Goal: Information Seeking & Learning: Learn about a topic

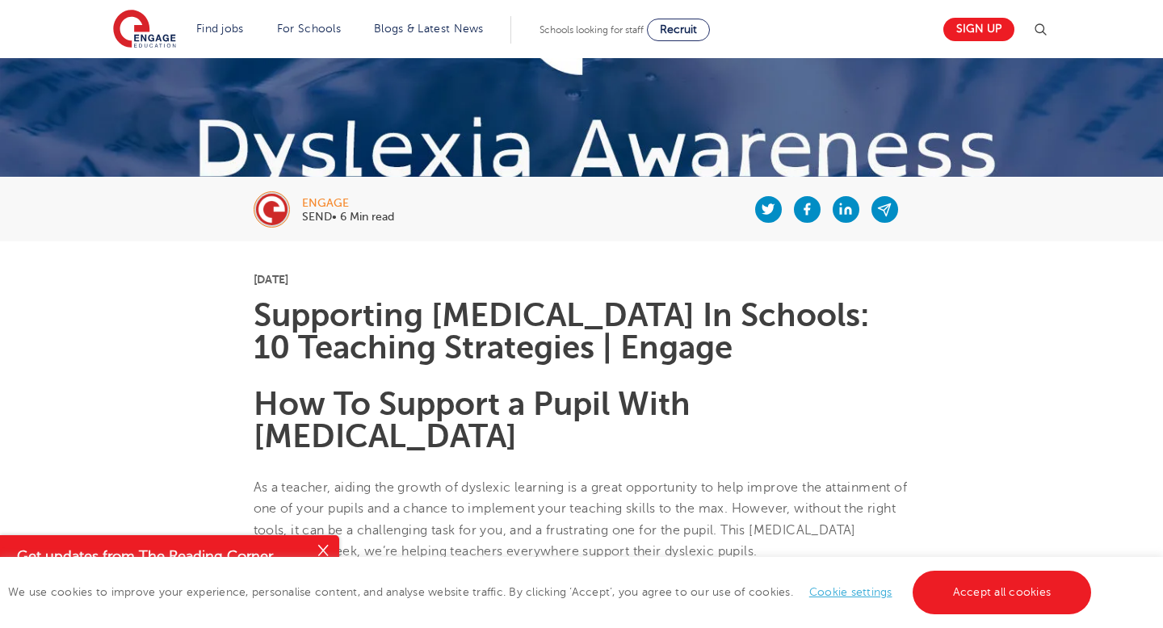
scroll to position [226, 0]
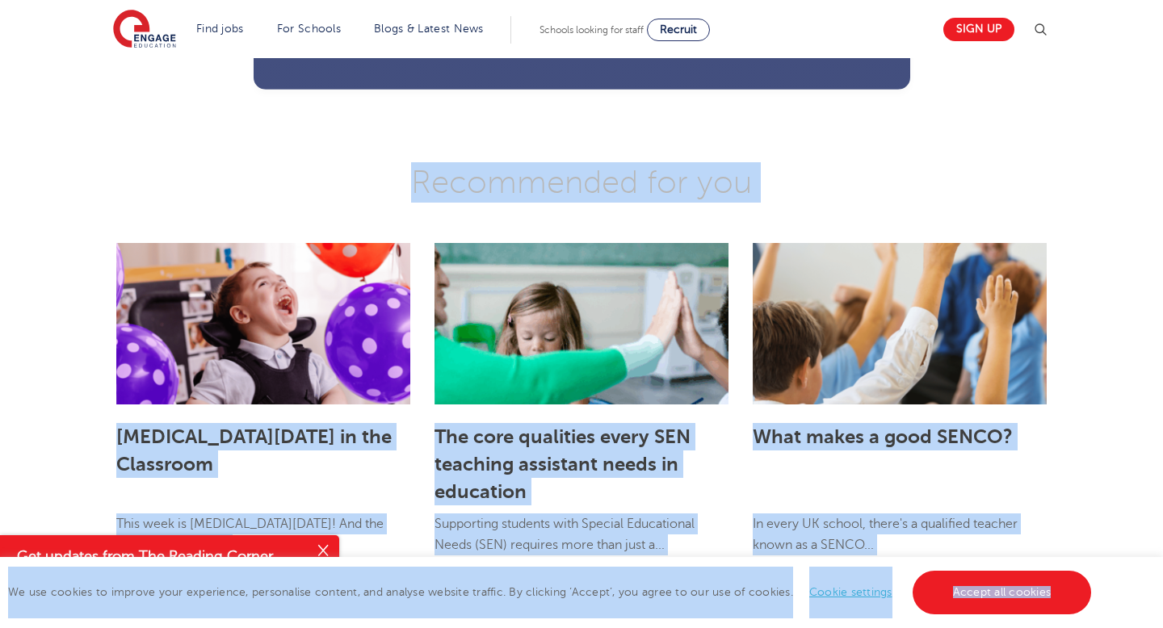
drag, startPoint x: 254, startPoint y: 258, endPoint x: 896, endPoint y: 628, distance: 740.5
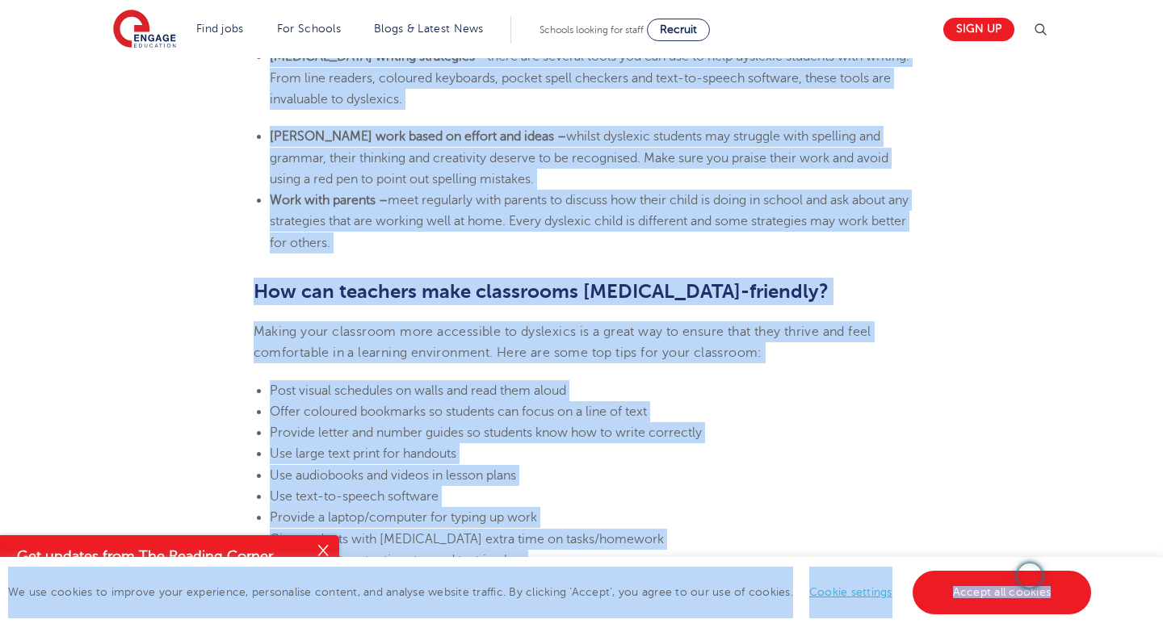
scroll to position [3279, 0]
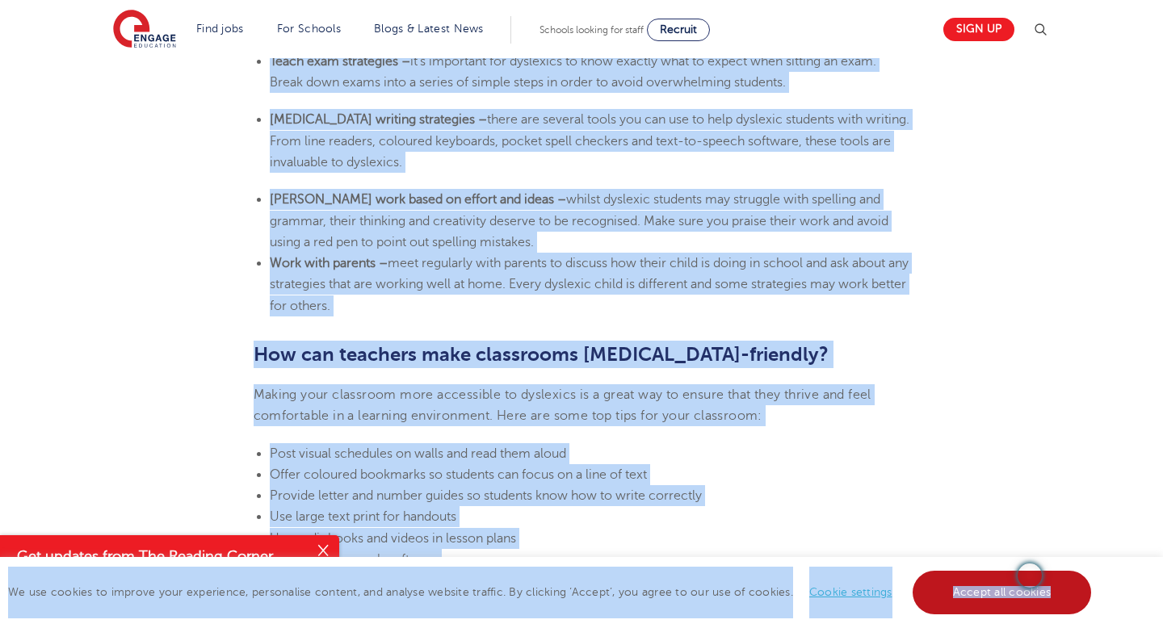
click at [994, 588] on link "Accept all cookies" at bounding box center [1002, 593] width 179 height 44
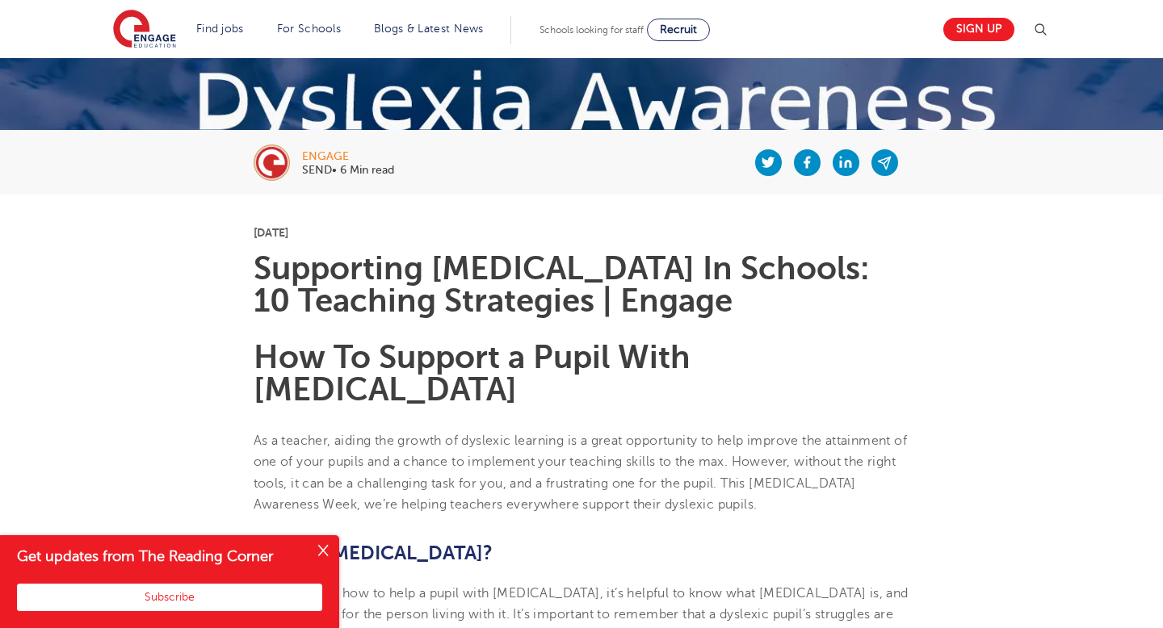
scroll to position [281, 0]
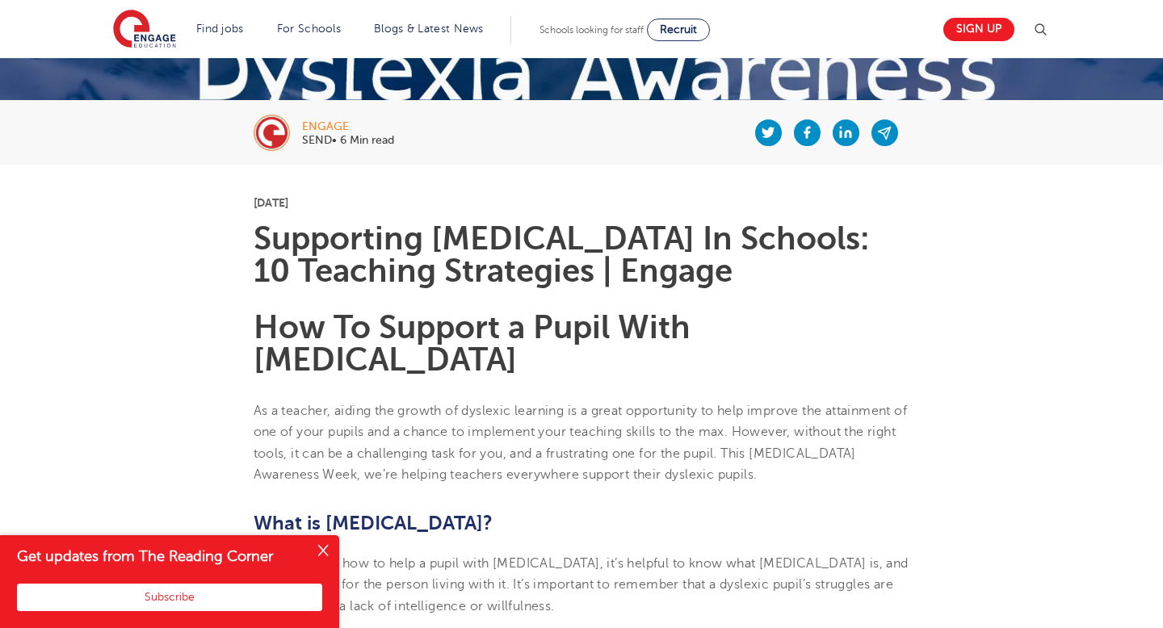
click at [322, 547] on button "Close" at bounding box center [323, 552] width 32 height 32
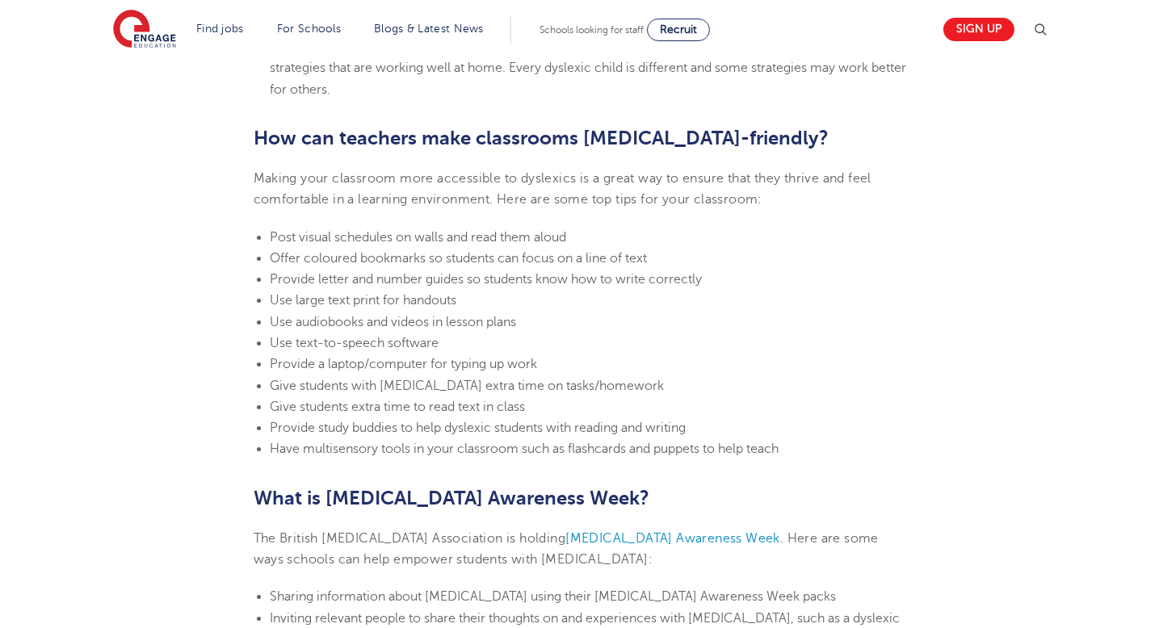
scroll to position [3500, 0]
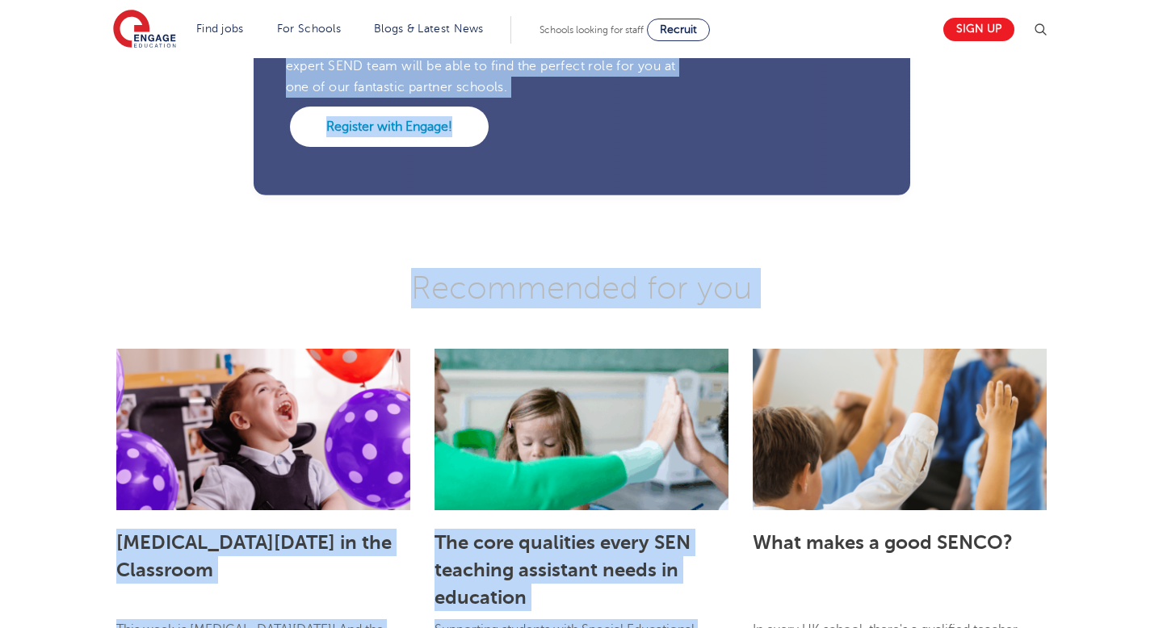
drag, startPoint x: 253, startPoint y: 98, endPoint x: 683, endPoint y: 615, distance: 672.3
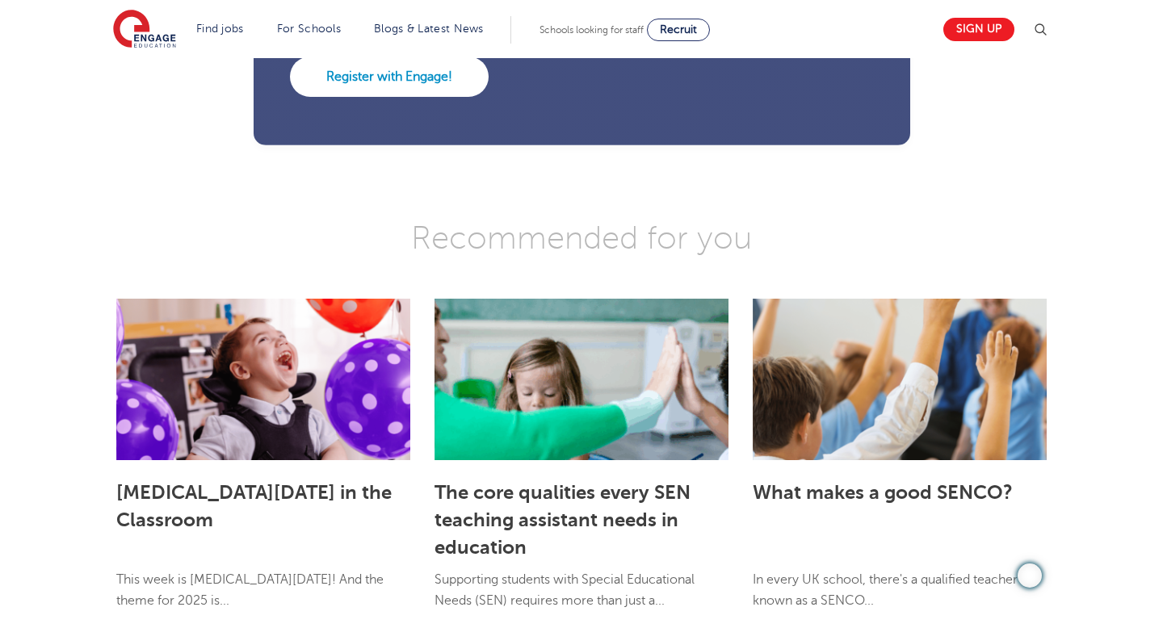
drag, startPoint x: 683, startPoint y: 615, endPoint x: 769, endPoint y: 628, distance: 87.4
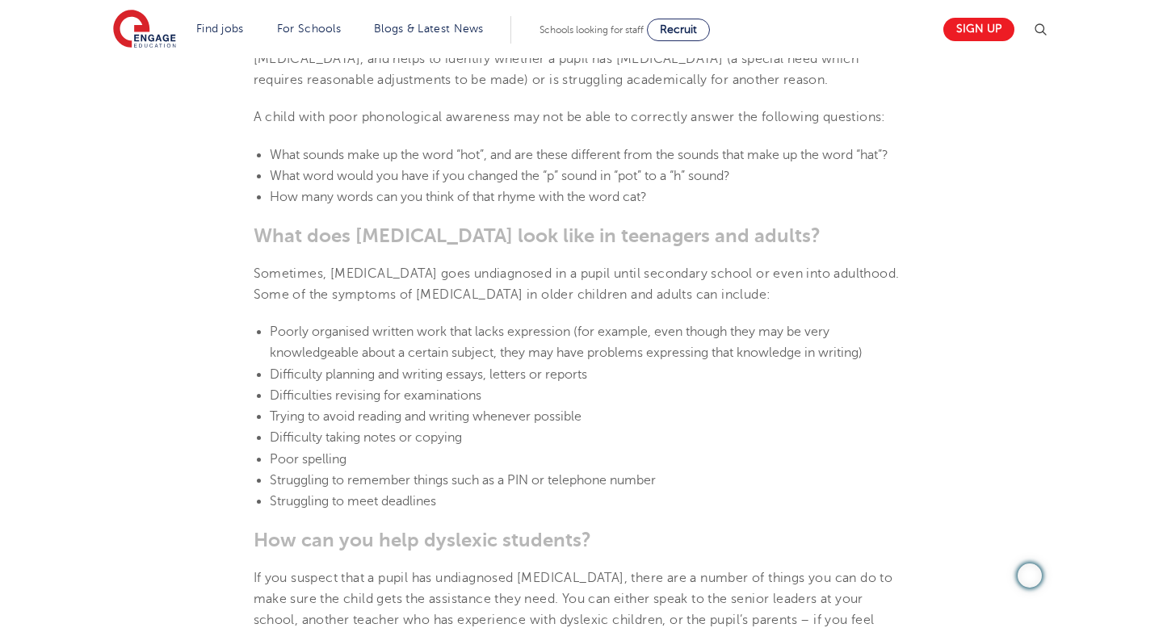
scroll to position [2028, 0]
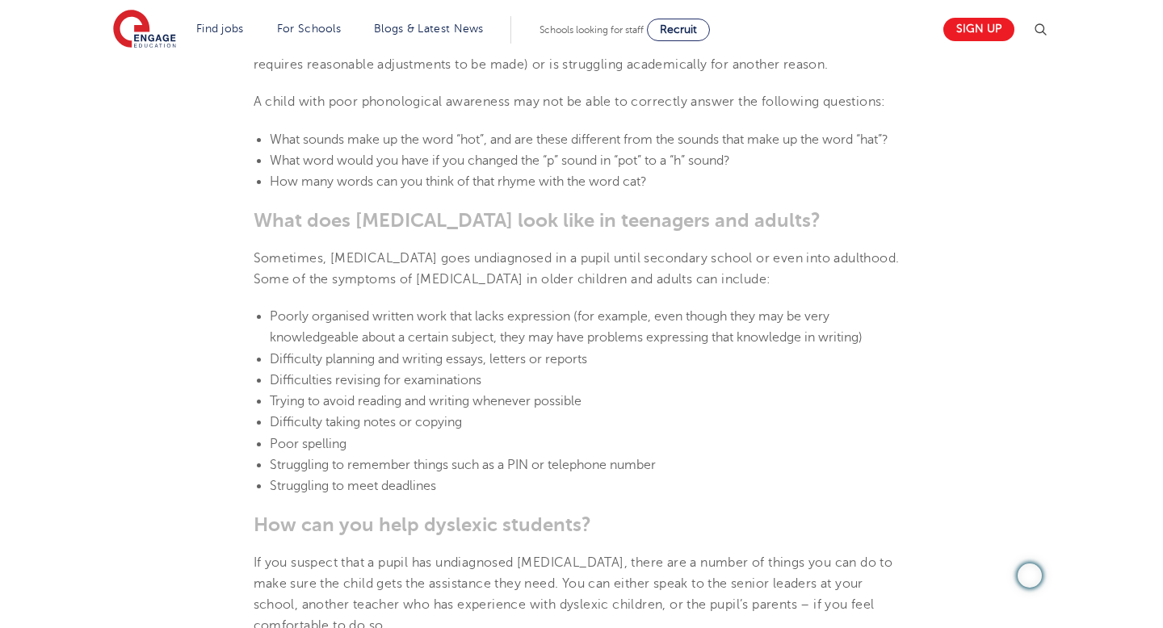
click at [171, 343] on section "[DATE] Supporting [MEDICAL_DATA] In Schools: 10 Teaching Strategies | Engage Ho…" at bounding box center [582, 539] width 980 height 4244
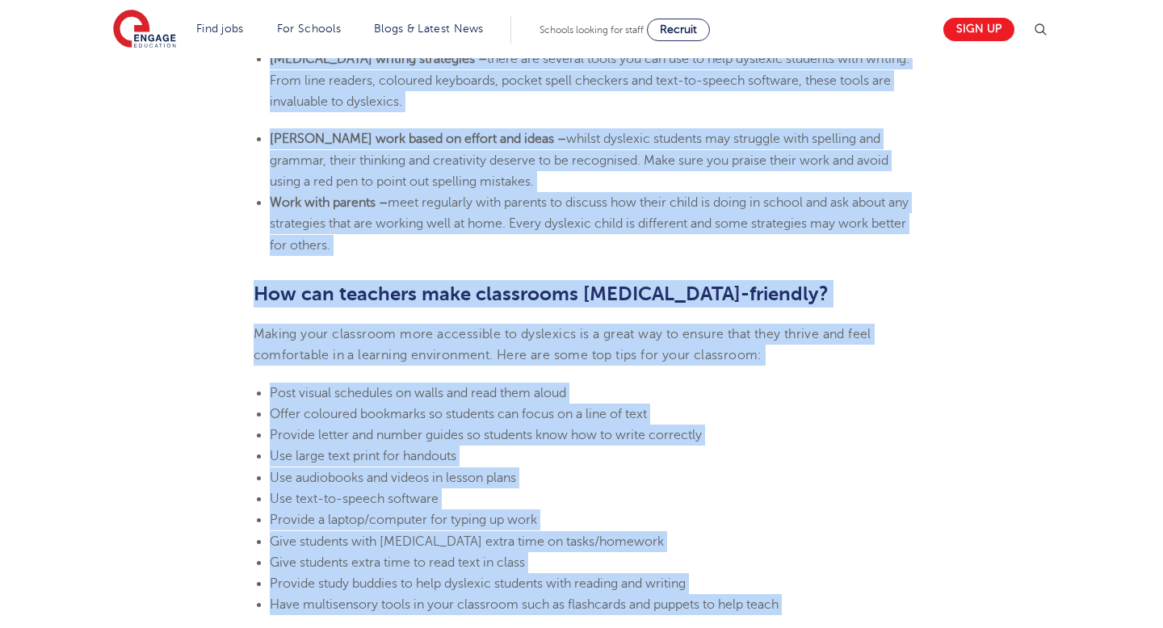
scroll to position [3356, 0]
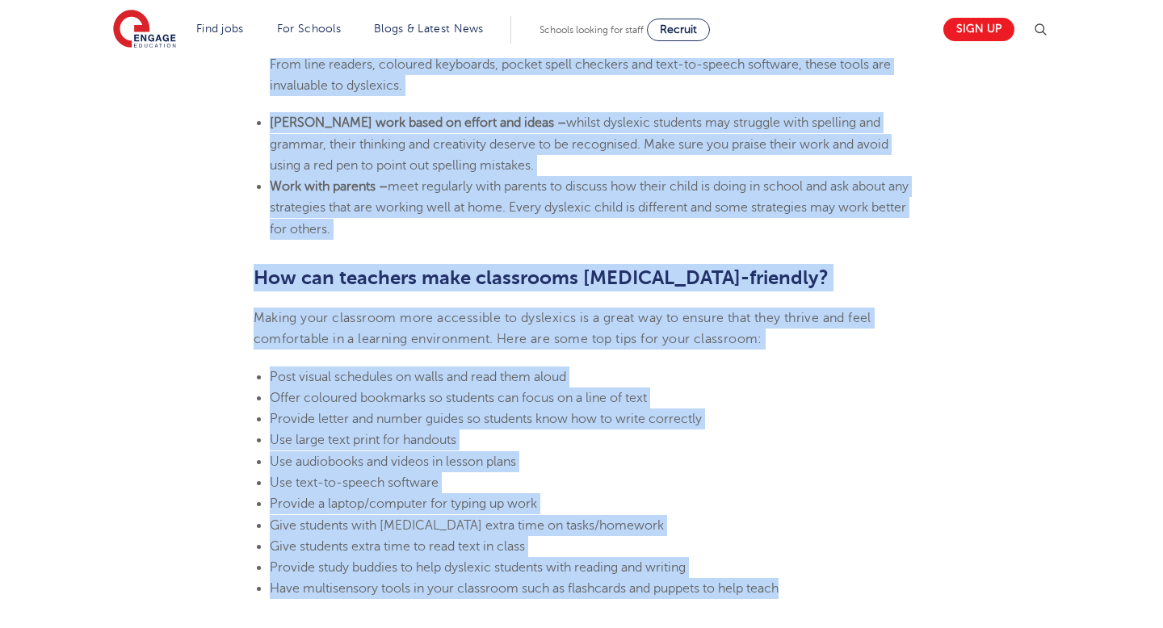
drag, startPoint x: 254, startPoint y: 352, endPoint x: 784, endPoint y: 562, distance: 569.3
copy section "Loremips dolorsitam con adipisci el seddoei Temporin utlabore etd magna aliqua …"
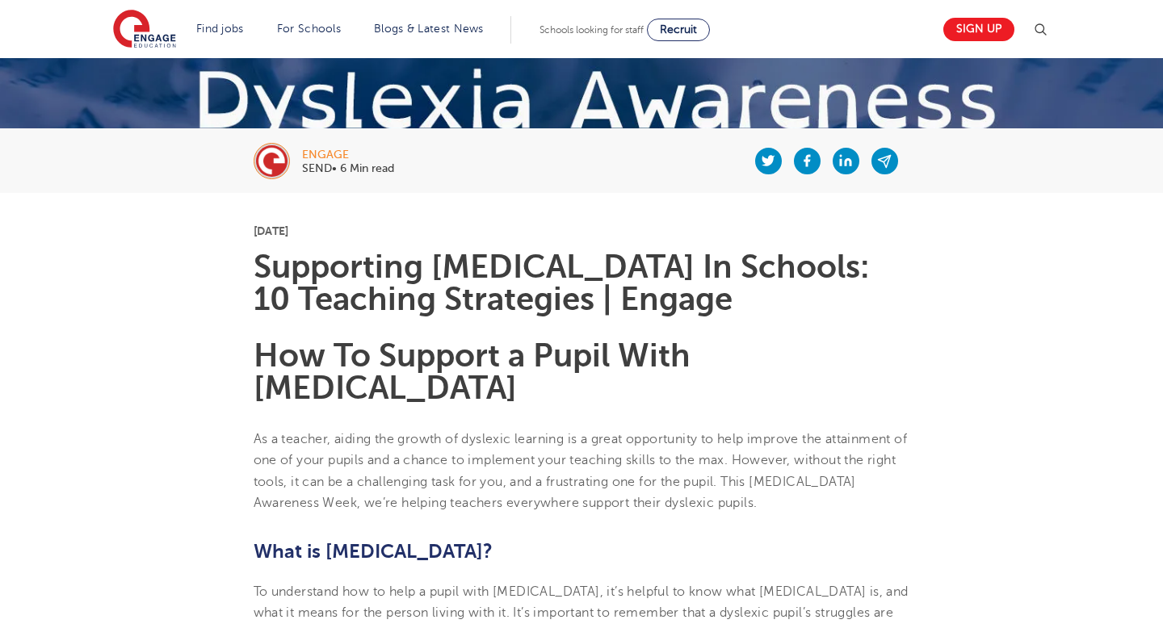
scroll to position [0, 0]
